Goal: Check status: Check status

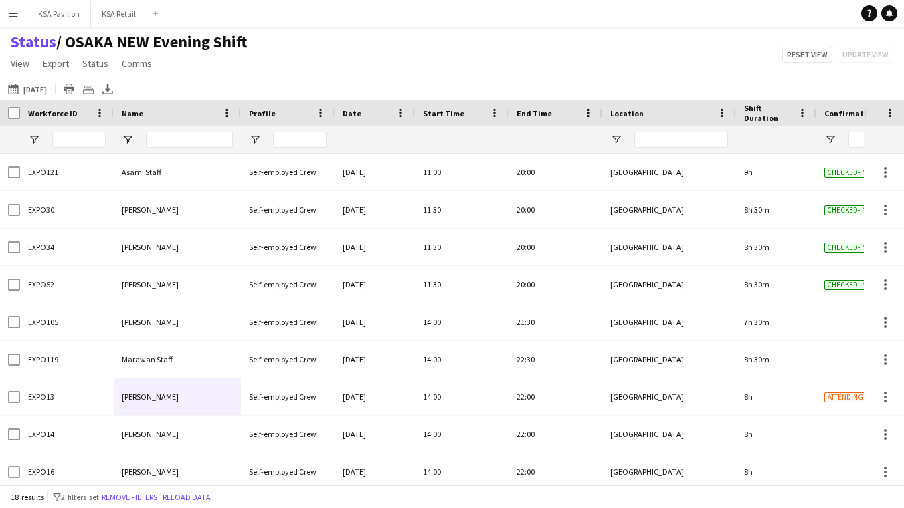
scroll to position [343, 0]
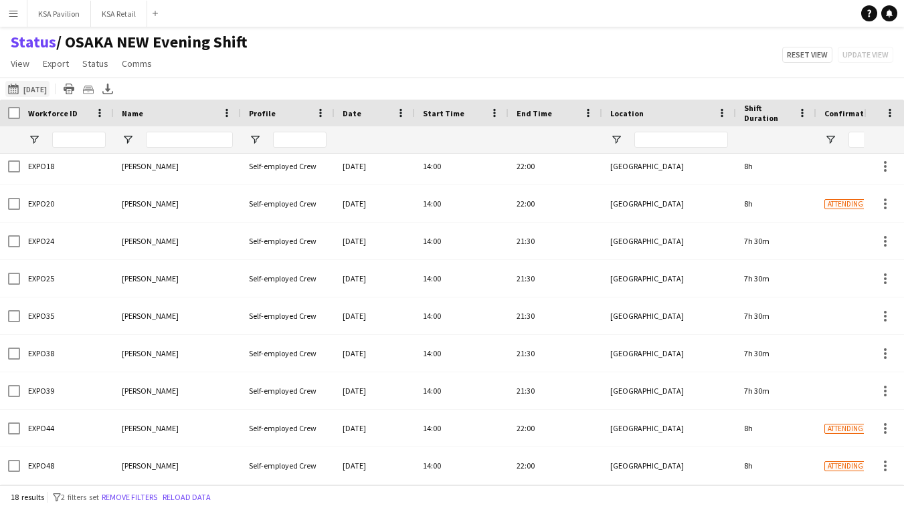
click at [50, 88] on button "28-08-2025 to 03-09-2025 Tomorrow" at bounding box center [27, 89] width 44 height 16
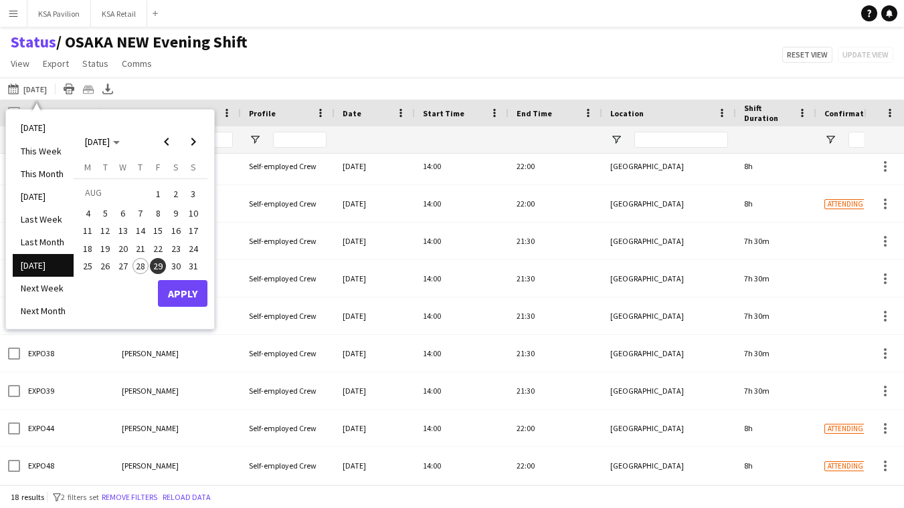
click at [160, 260] on span "29" at bounding box center [158, 266] width 16 height 16
click at [183, 290] on button "Apply" at bounding box center [183, 293] width 50 height 27
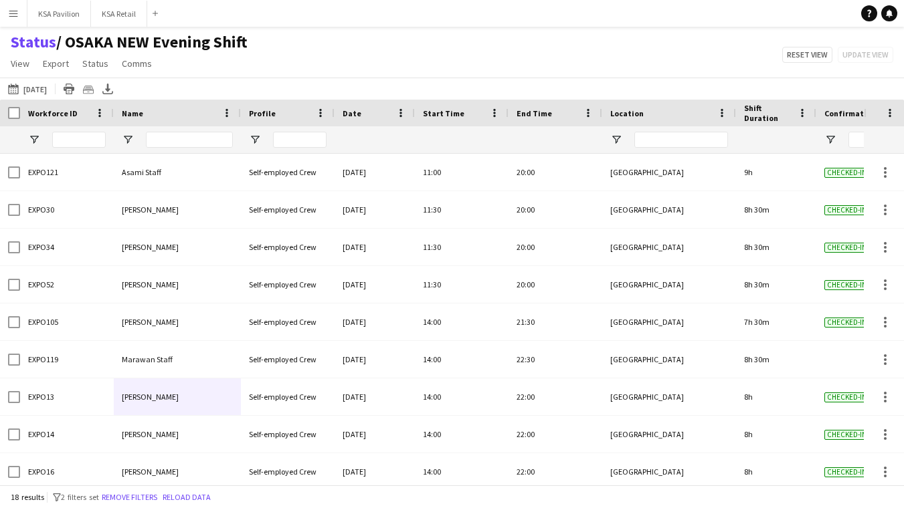
scroll to position [0, 0]
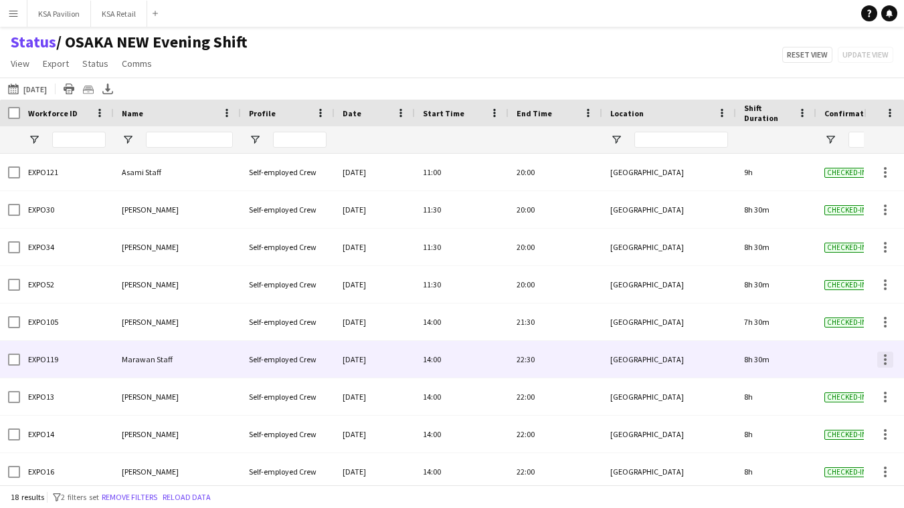
click at [886, 353] on div at bounding box center [885, 360] width 16 height 16
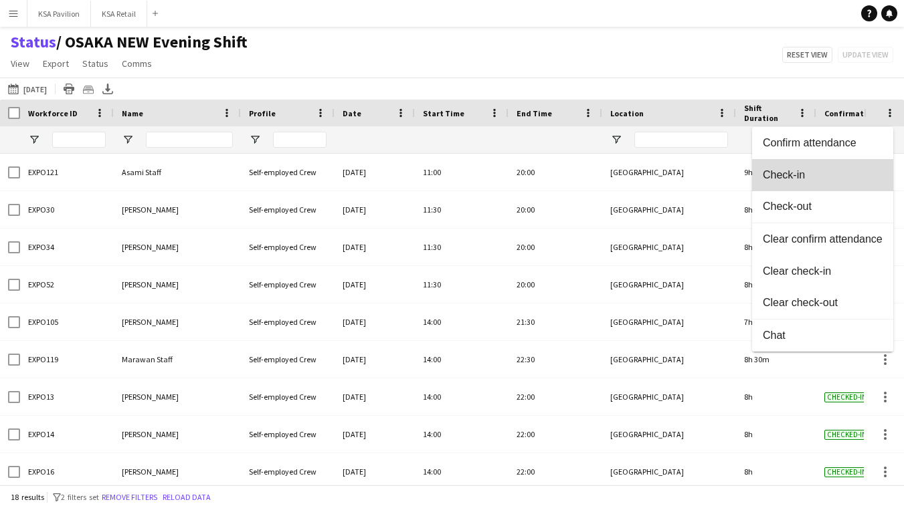
click at [826, 174] on span "Check-in" at bounding box center [823, 175] width 120 height 12
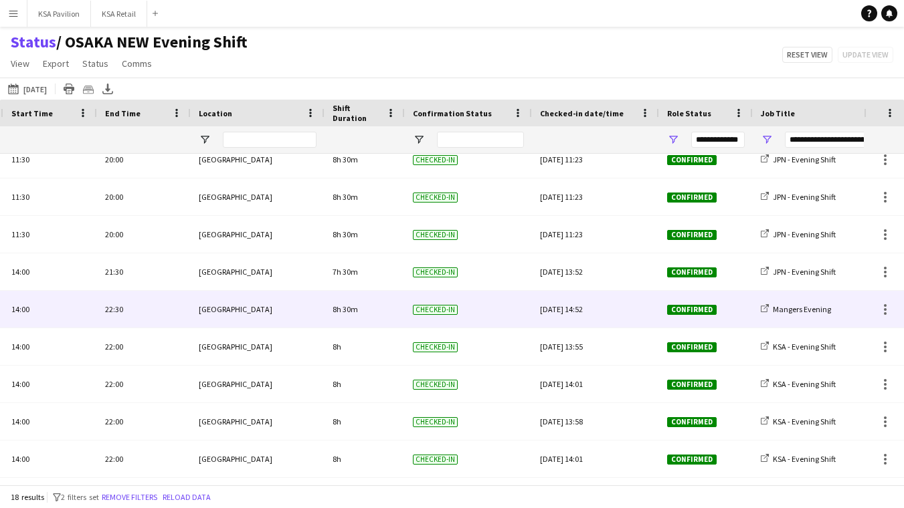
click at [598, 308] on div "Fri, 29 Aug 2025 14:52" at bounding box center [595, 309] width 111 height 37
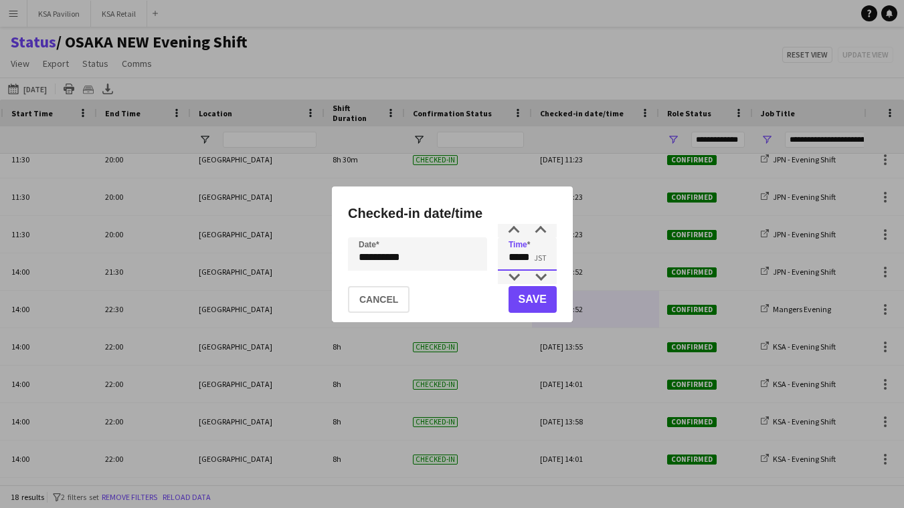
click at [526, 249] on input "*****" at bounding box center [527, 253] width 59 height 33
type input "*****"
click at [537, 232] on div at bounding box center [540, 230] width 27 height 13
click at [526, 306] on button "Save" at bounding box center [532, 299] width 48 height 27
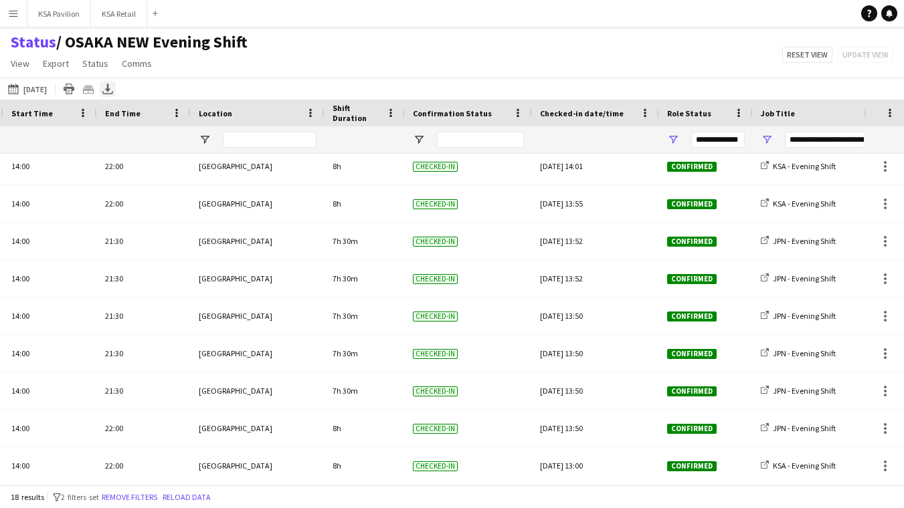
click at [113, 90] on icon "Export XLSX" at bounding box center [107, 89] width 11 height 11
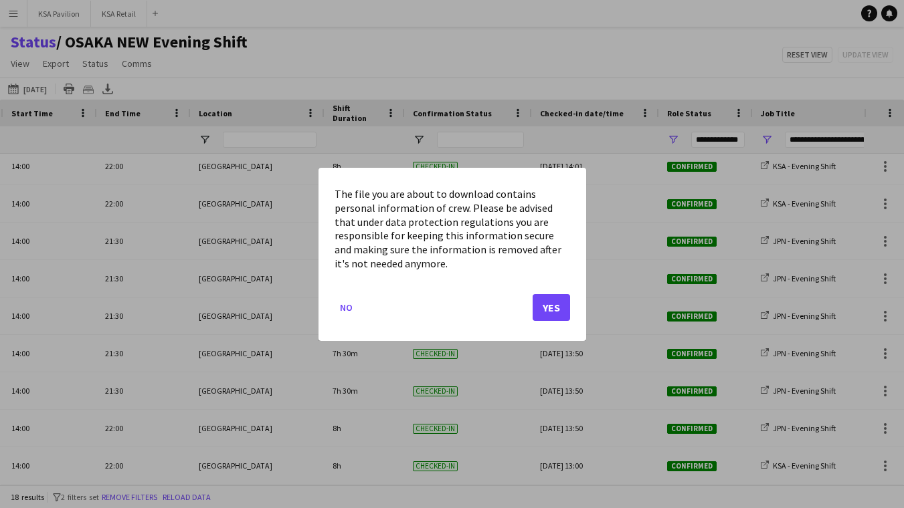
click at [553, 304] on button "Yes" at bounding box center [550, 307] width 37 height 27
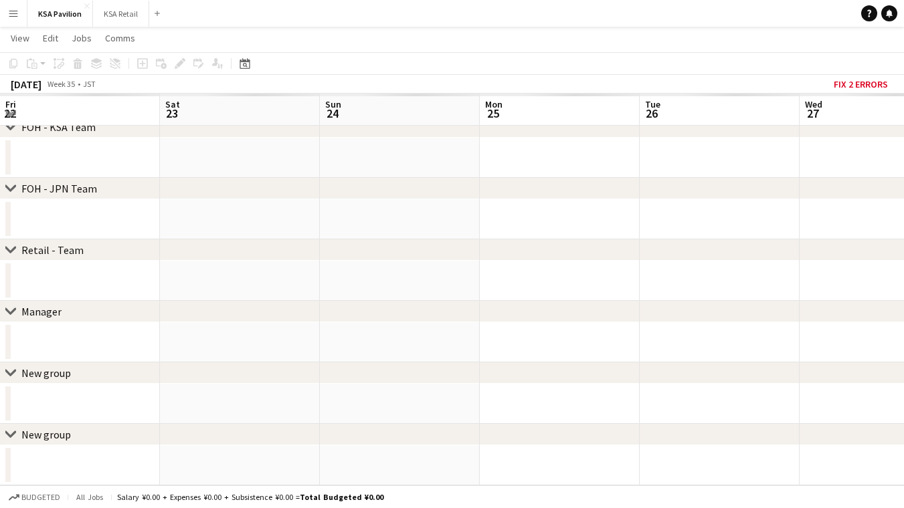
scroll to position [0, 502]
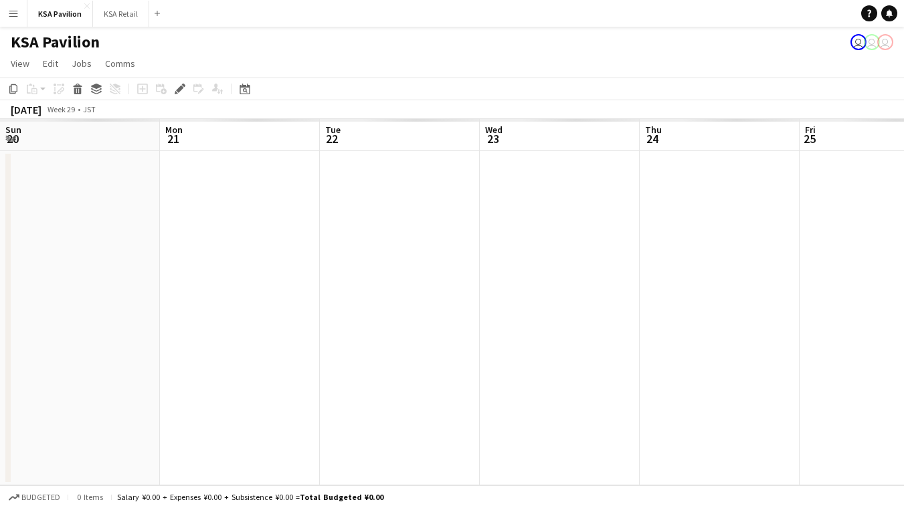
scroll to position [0, 460]
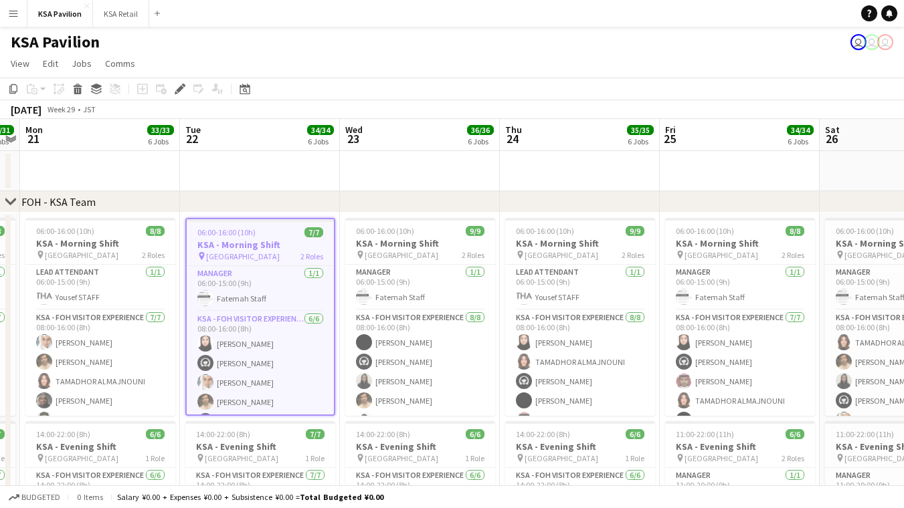
click at [467, 56] on app-page-menu "View Day view expanded Day view collapsed Month view Date picker Jump to [DATE]…" at bounding box center [452, 64] width 904 height 25
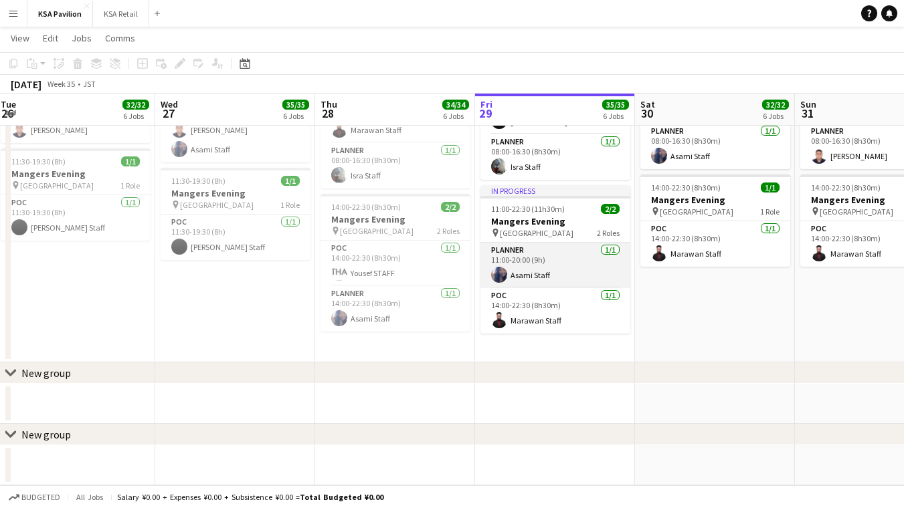
scroll to position [1157, 0]
